Goal: Find specific page/section: Find specific page/section

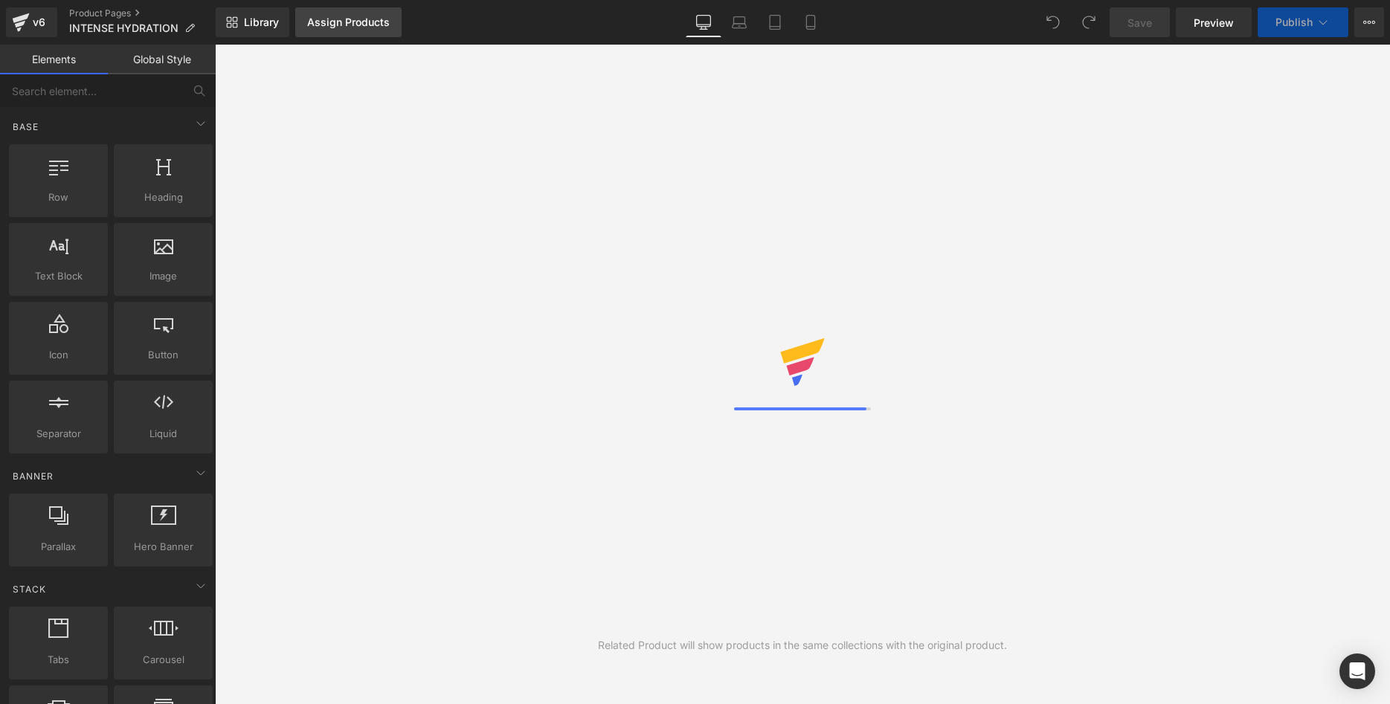
click at [360, 28] on div "Assign Products" at bounding box center [348, 22] width 83 height 12
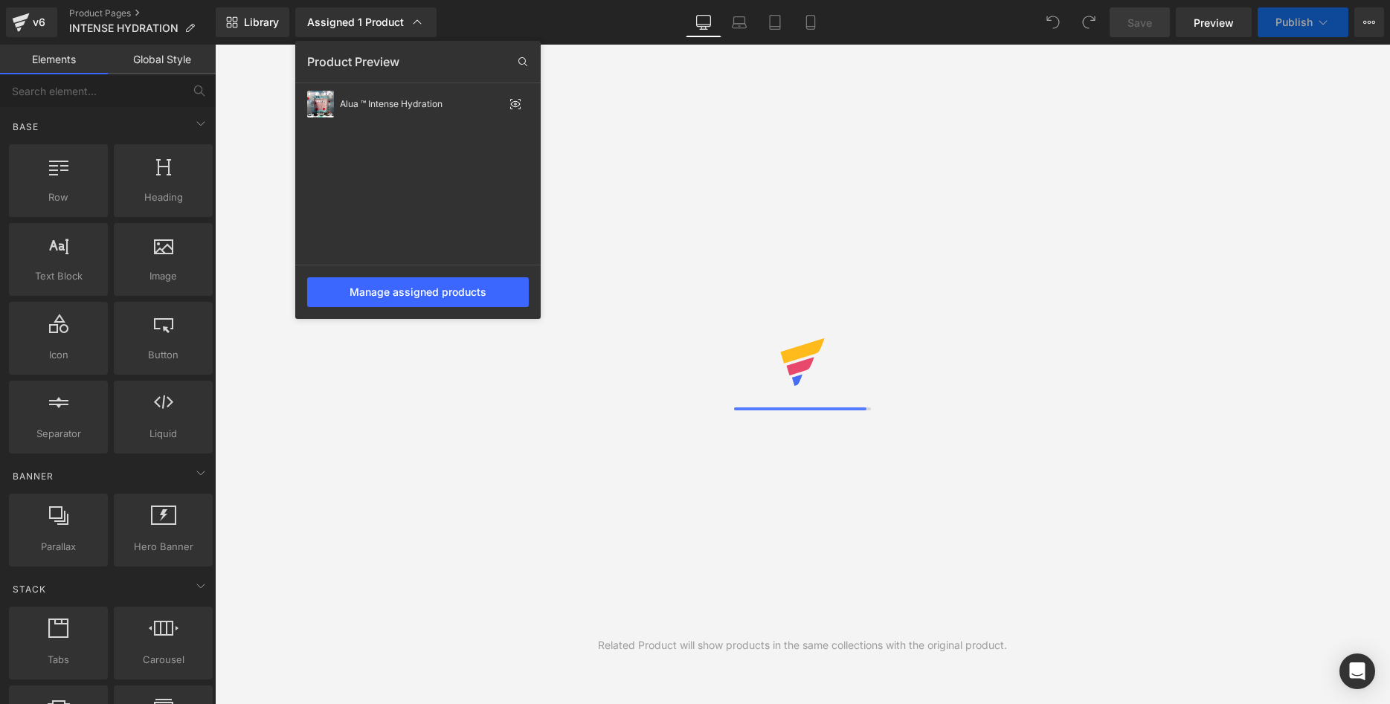
click at [517, 103] on icon at bounding box center [515, 104] width 12 height 12
click at [516, 105] on icon at bounding box center [515, 104] width 12 height 12
click at [516, 100] on icon at bounding box center [515, 104] width 12 height 12
click at [419, 105] on div "Alua ™ Intense Hydration" at bounding box center [422, 104] width 164 height 10
click at [526, 105] on div "Alua ™ Intense Hydration" at bounding box center [417, 104] width 245 height 36
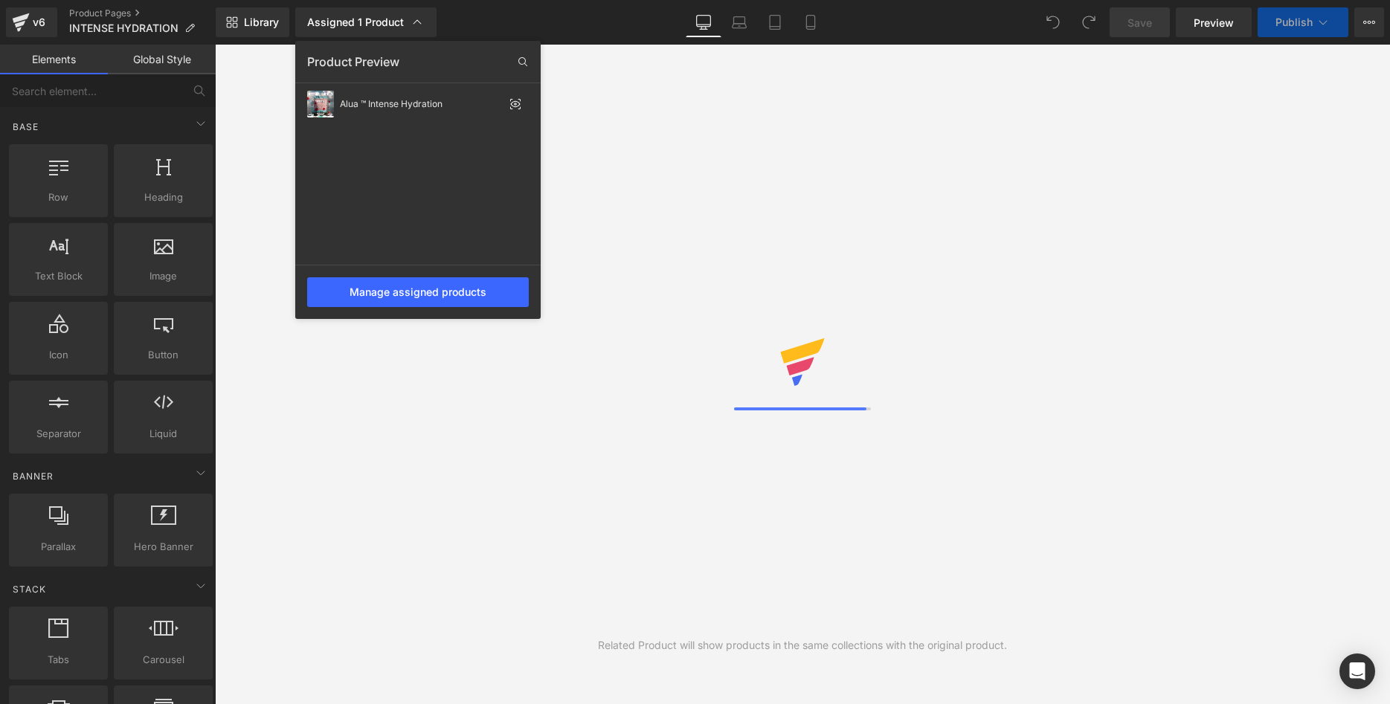
click at [499, 109] on div "Alua ™ Intense Hydration" at bounding box center [417, 104] width 245 height 36
click at [508, 104] on div "Alua ™ Intense Hydration" at bounding box center [417, 104] width 245 height 36
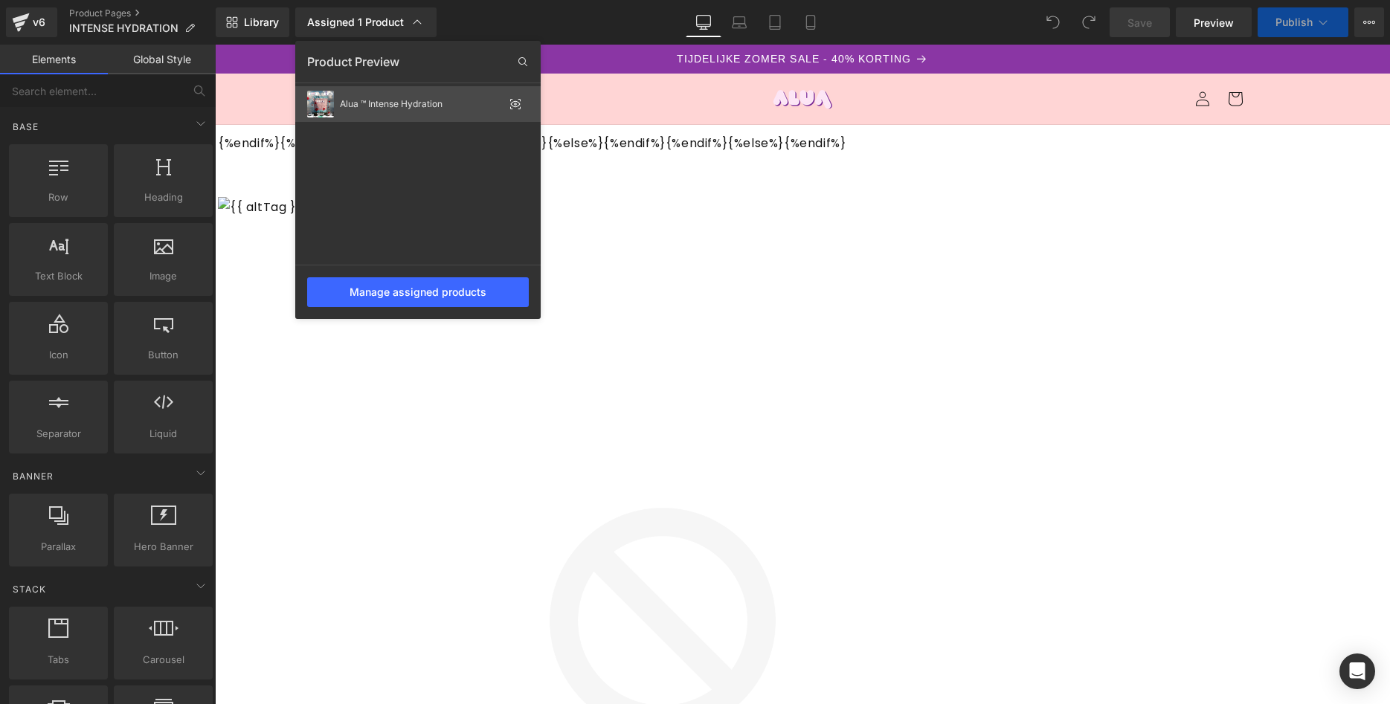
click at [508, 104] on div "Alua ™ Intense Hydration" at bounding box center [417, 104] width 245 height 36
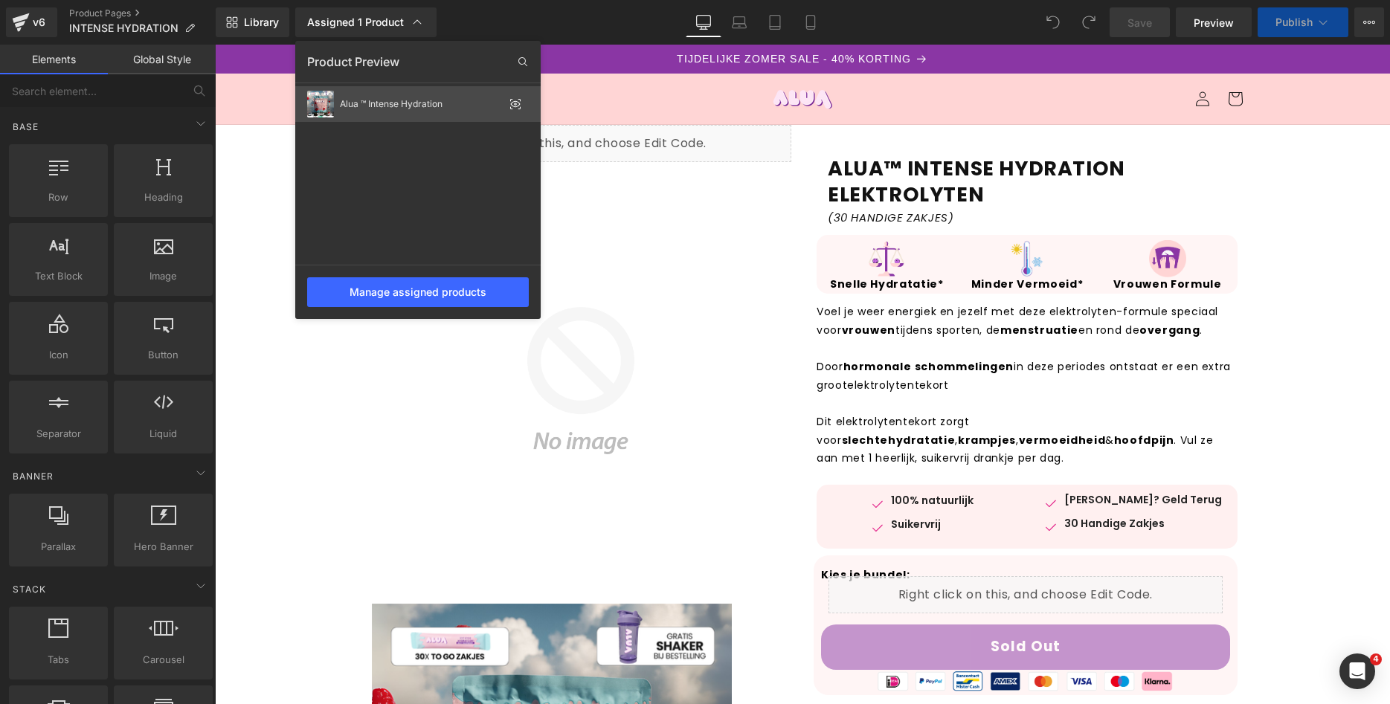
click at [520, 102] on icon at bounding box center [515, 104] width 12 height 12
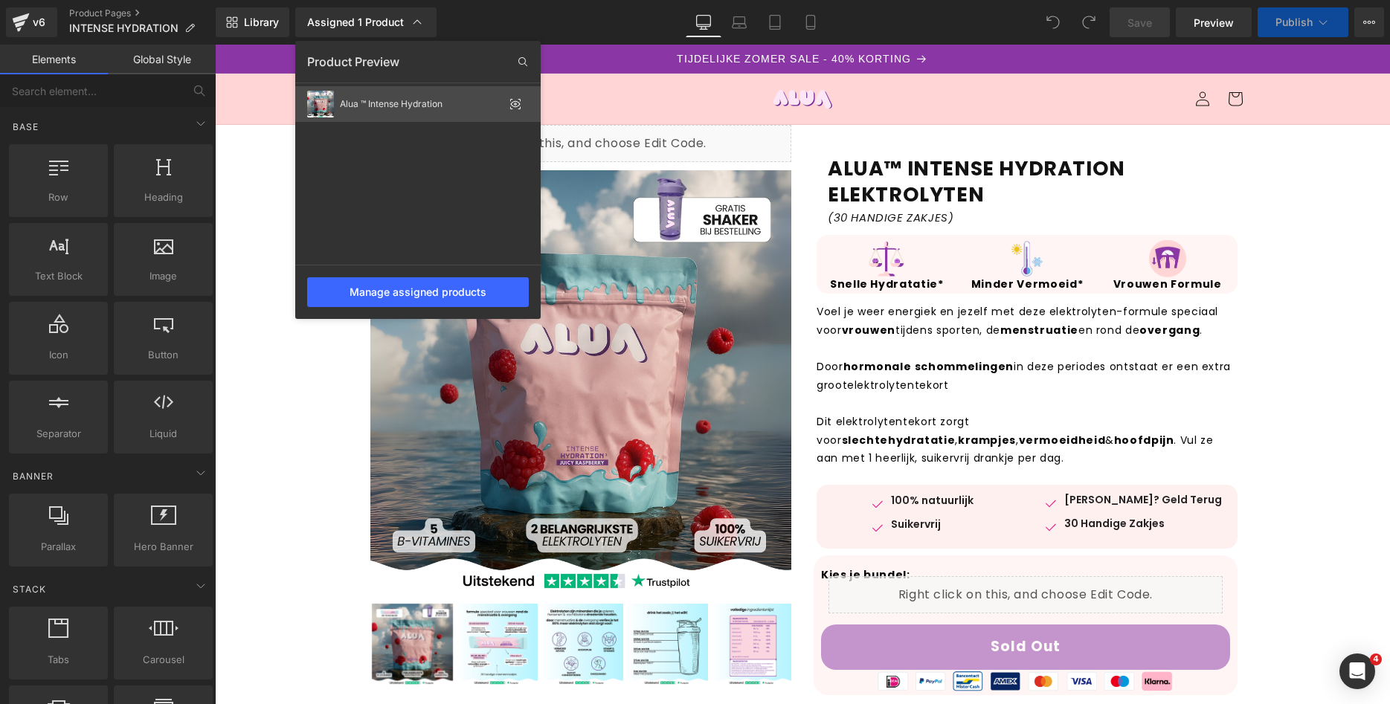
click at [515, 102] on header "Balancing Hormones (NIEUW) Tropical Splash Collageen (NIEUW) Magic Mango Collag…" at bounding box center [802, 99] width 967 height 51
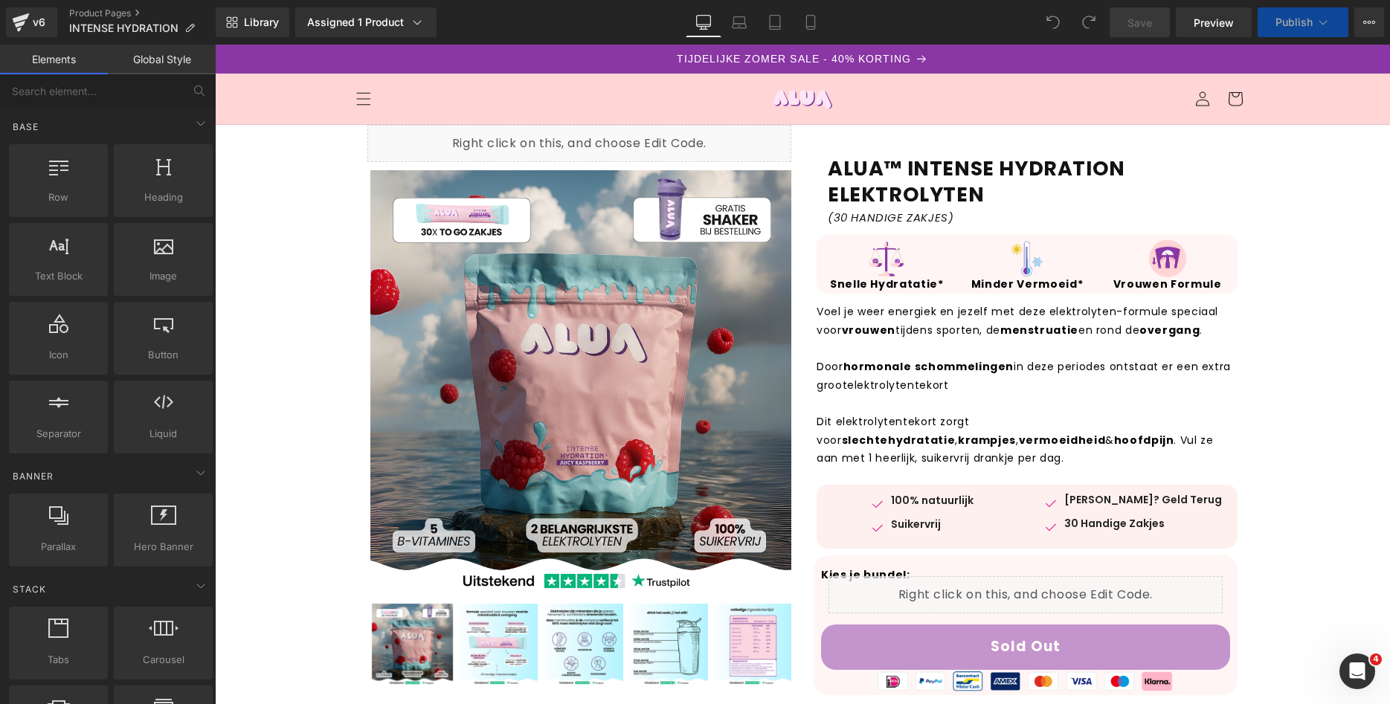
click at [511, 102] on div at bounding box center [802, 375] width 1175 height 660
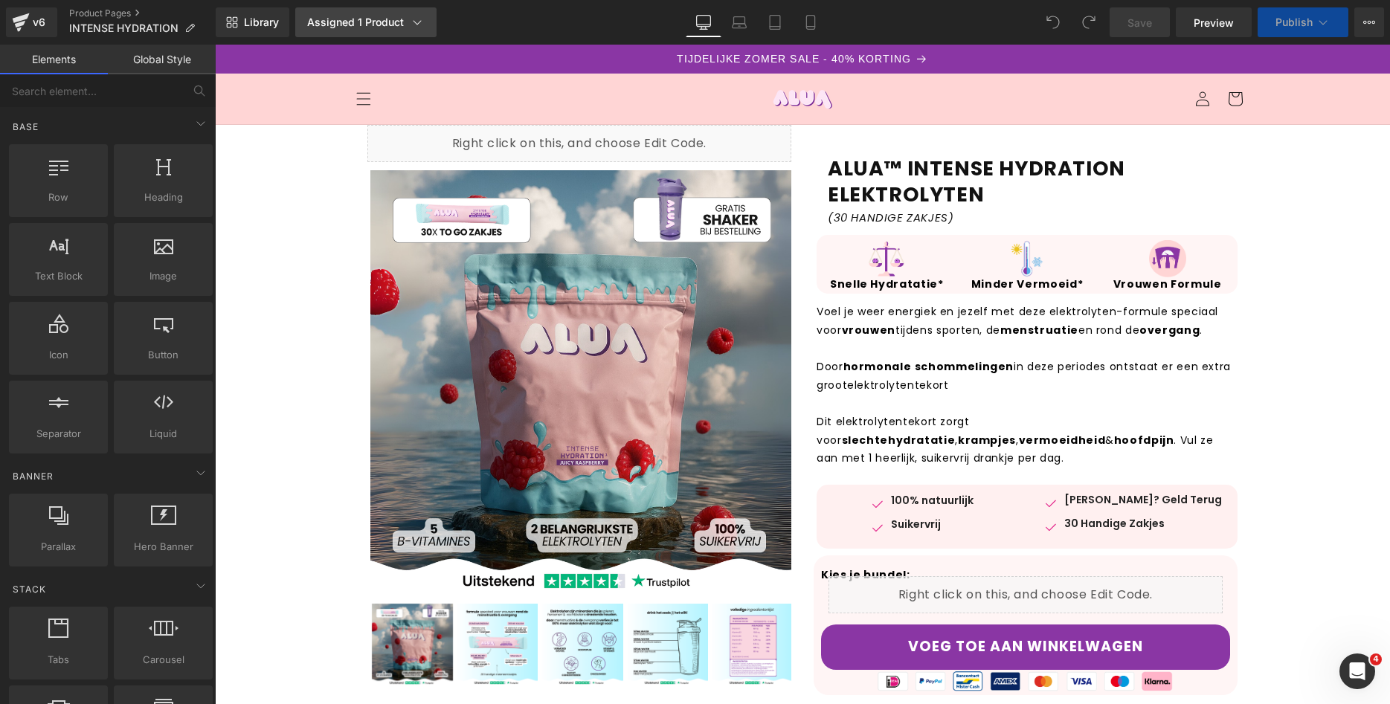
click at [411, 19] on icon at bounding box center [417, 22] width 15 height 15
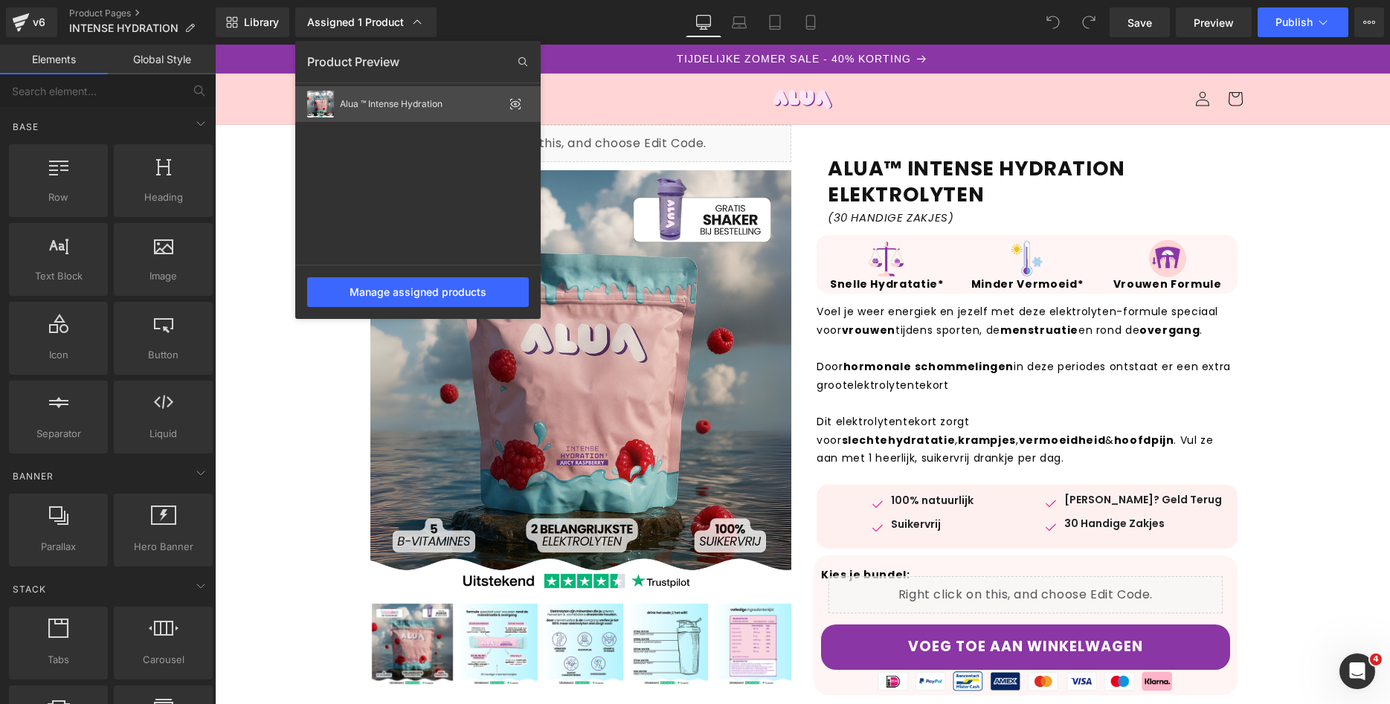
click at [513, 104] on icon at bounding box center [515, 104] width 12 height 12
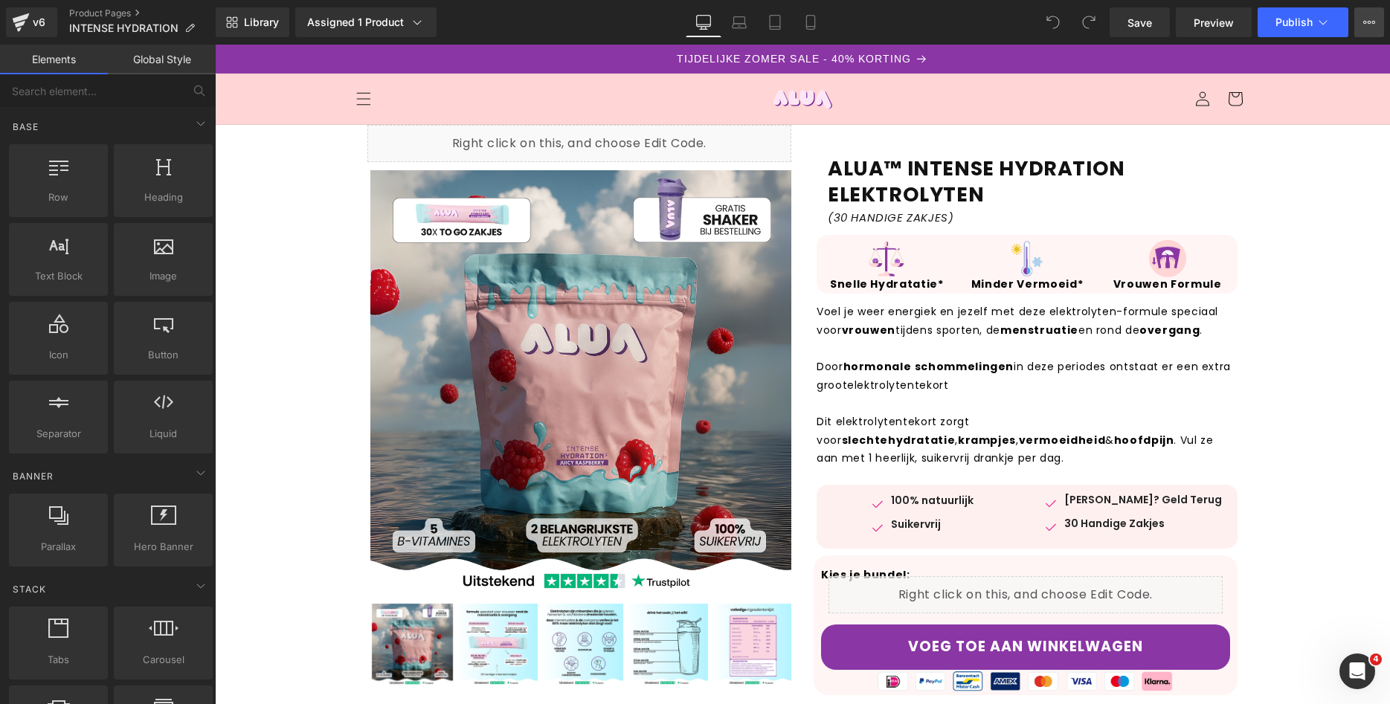
click at [1363, 21] on icon at bounding box center [1369, 22] width 12 height 12
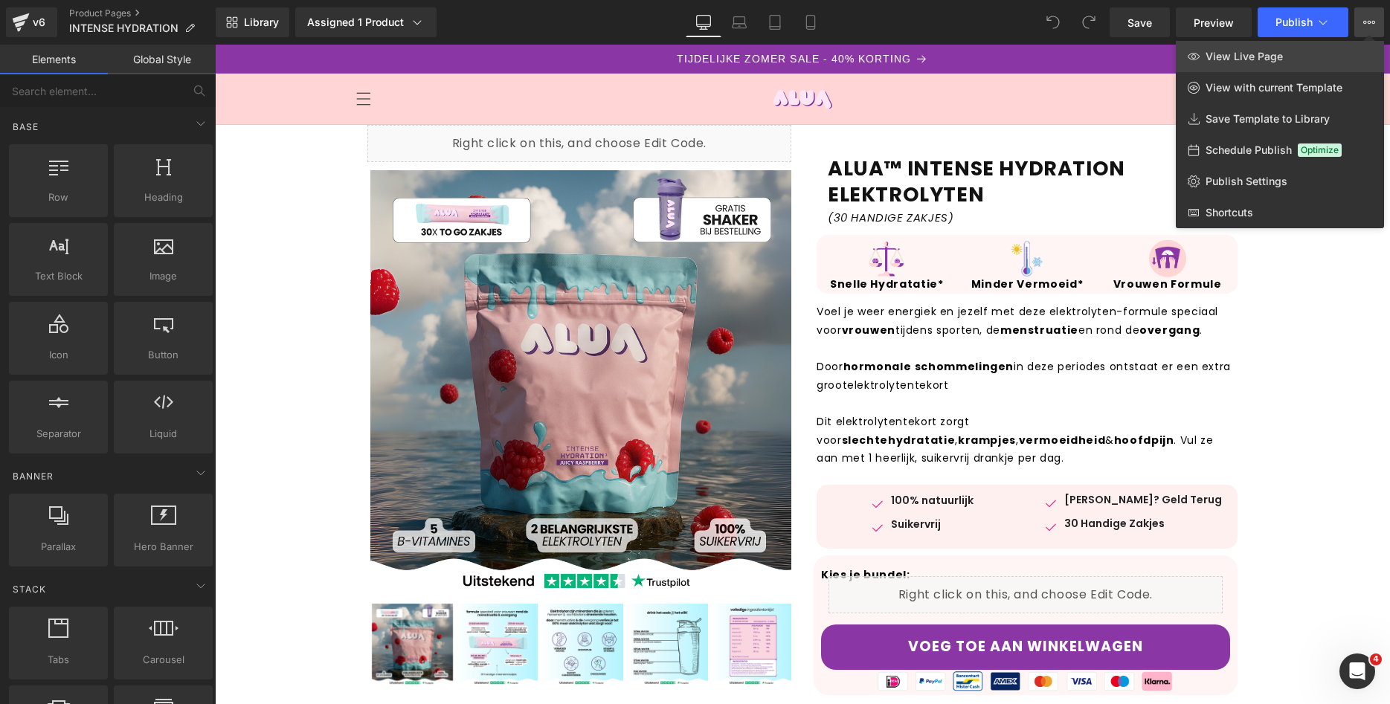
click at [1252, 59] on span "View Live Page" at bounding box center [1243, 56] width 77 height 13
